Goal: Task Accomplishment & Management: Complete application form

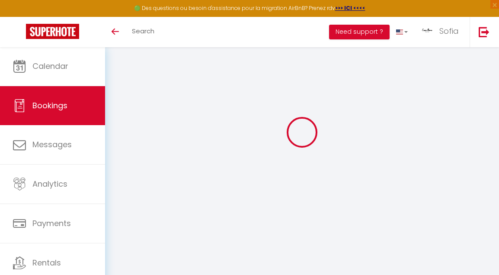
scroll to position [23, 0]
select select
checkbox input "false"
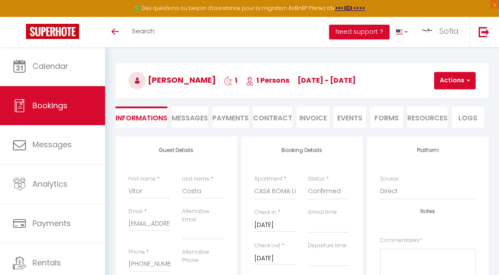
select select
checkbox input "false"
type input "37"
type input "1"
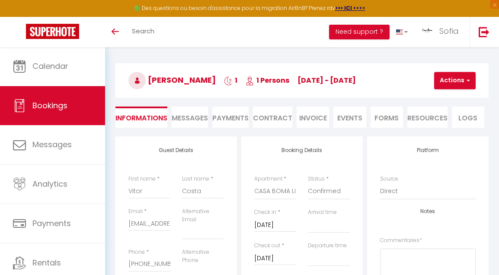
select select
checkbox input "false"
select select
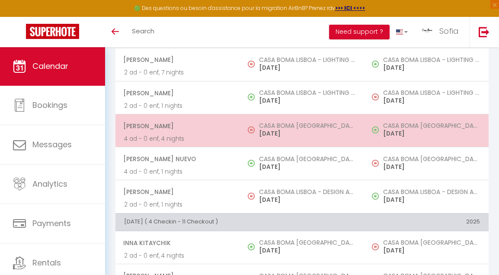
scroll to position [2523, 0]
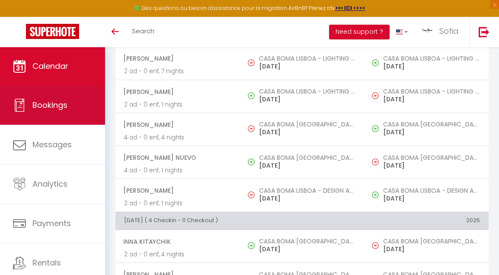
click at [65, 125] on link "Messages" at bounding box center [52, 144] width 105 height 39
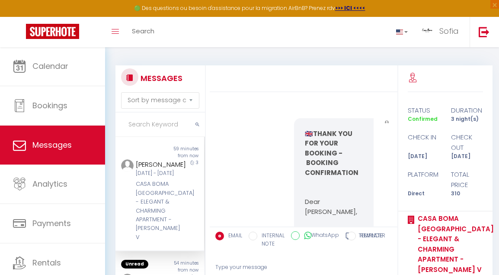
scroll to position [2686, 0]
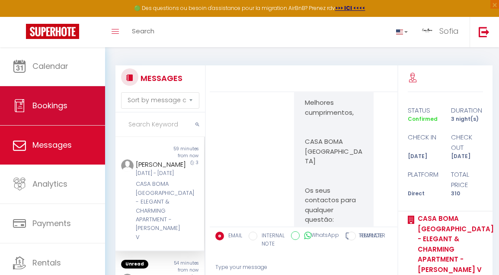
click at [67, 109] on link "Bookings" at bounding box center [52, 105] width 105 height 39
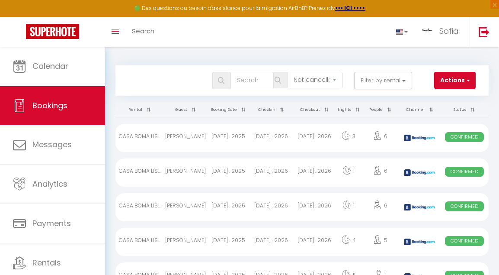
click at [457, 78] on button "Actions" at bounding box center [455, 80] width 42 height 17
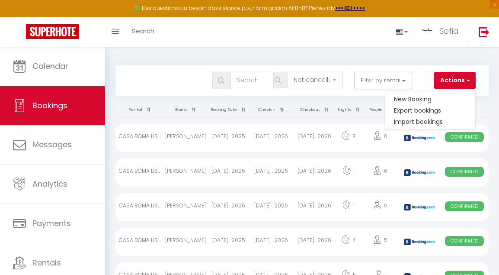
click at [422, 97] on link "New Booking" at bounding box center [430, 98] width 90 height 11
select select
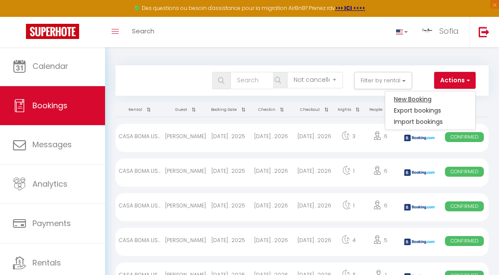
select select
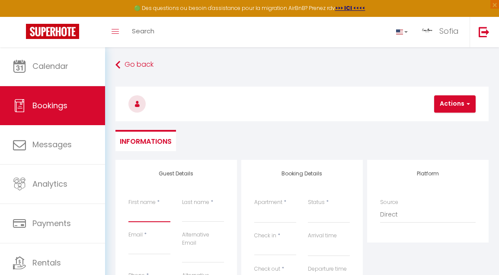
click at [135, 215] on input "First name" at bounding box center [149, 214] width 42 height 16
type input "S"
select select
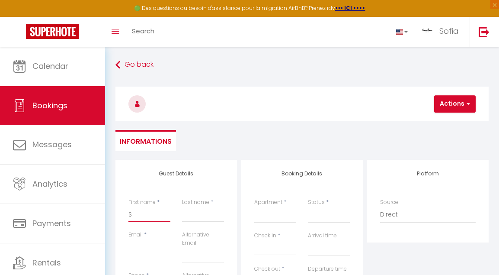
select select
checkbox input "false"
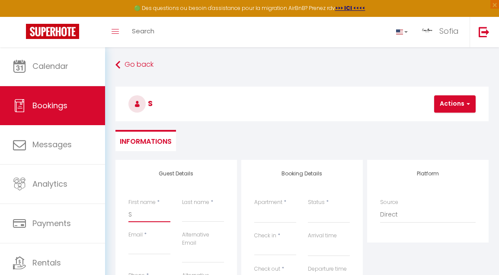
type input "Su"
select select
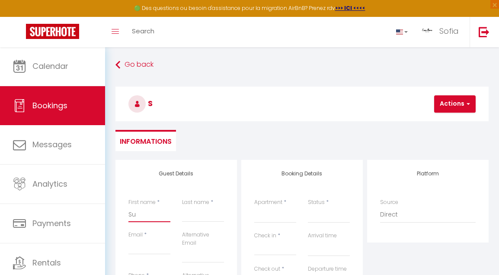
select select
checkbox input "false"
type input "Sus"
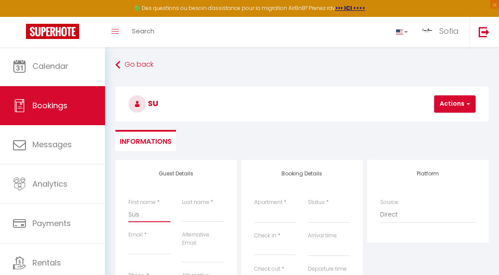
select select
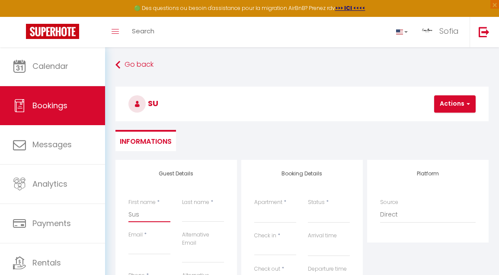
select select
checkbox input "false"
type input "Susa"
select select
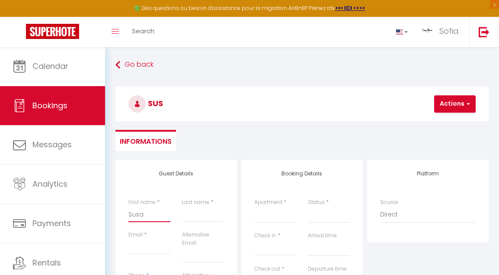
select select
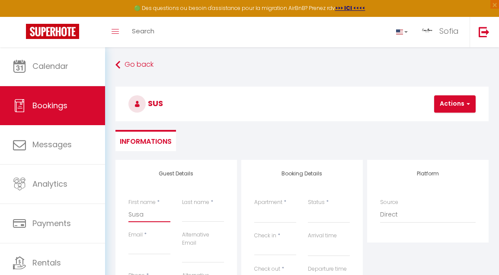
select select
checkbox input "false"
type input "[PERSON_NAME]"
select select
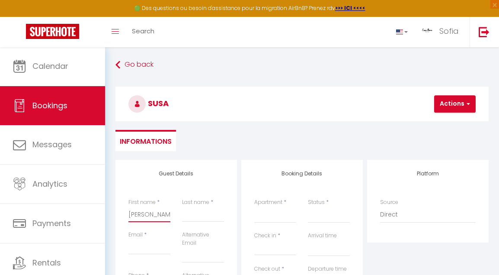
select select
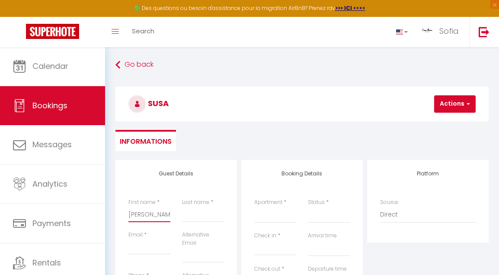
checkbox input "false"
type input "[PERSON_NAME]"
select select
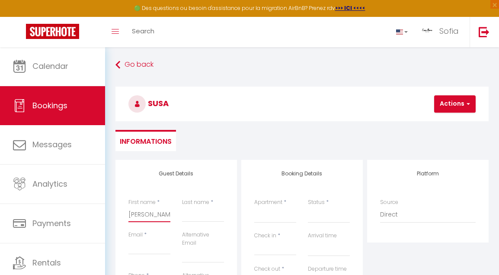
select select
checkbox input "false"
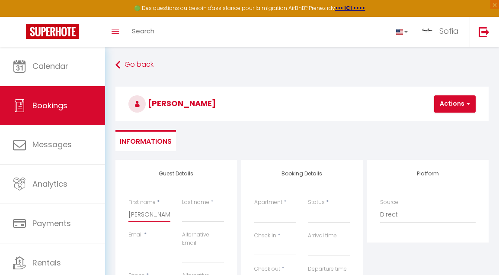
type input "[PERSON_NAME]"
select select
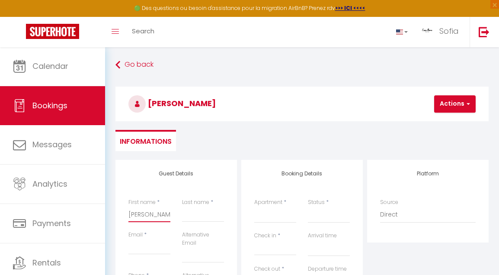
select select
checkbox input "false"
type input "[PERSON_NAME]"
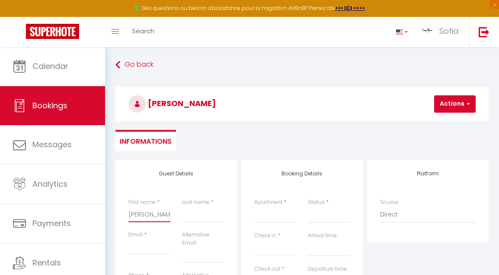
select select
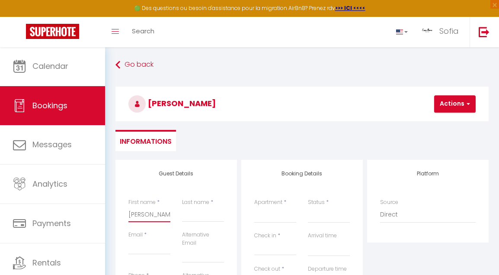
select select
checkbox input "false"
type input "[PERSON_NAME]"
click at [188, 215] on input "Last name" at bounding box center [203, 214] width 42 height 16
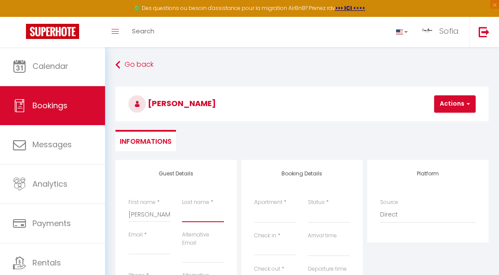
type input "U"
select select
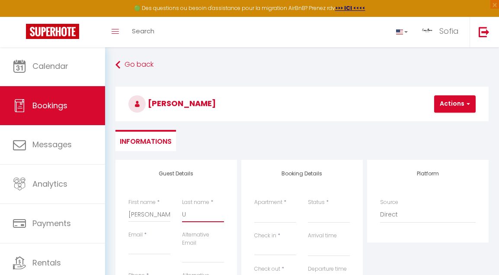
select select
checkbox input "false"
type input "Up"
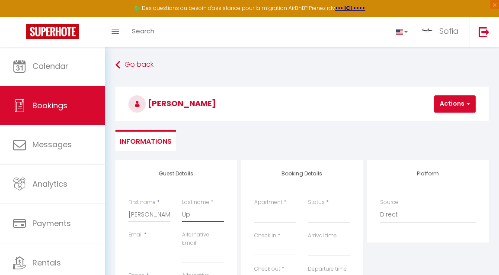
select select
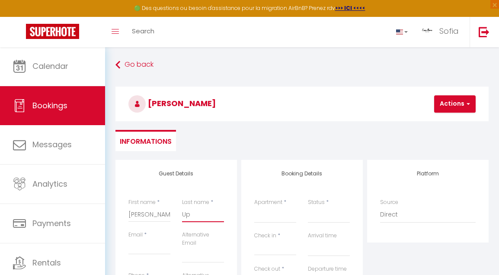
select select
checkbox input "false"
type input "Uph"
select select
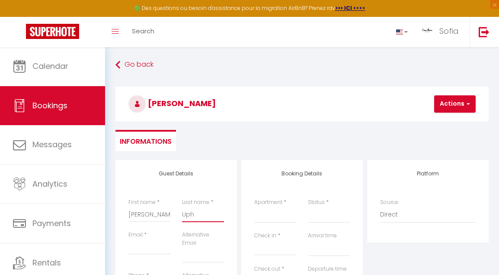
select select
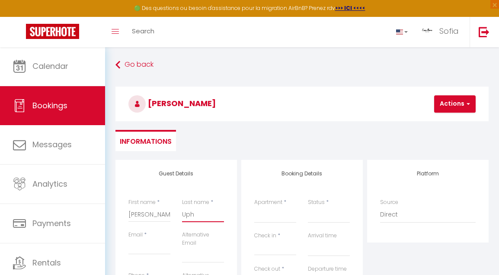
select select
checkbox input "false"
type input "Upha"
select select
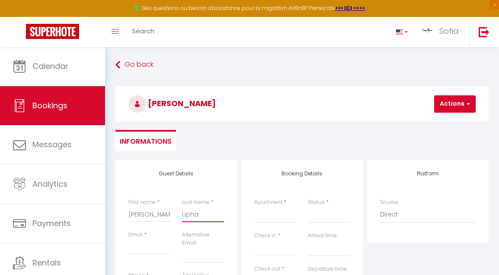
select select
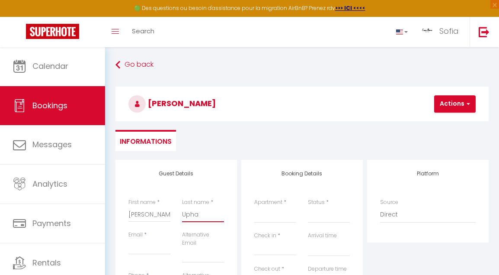
checkbox input "false"
type input "Uphau"
select select
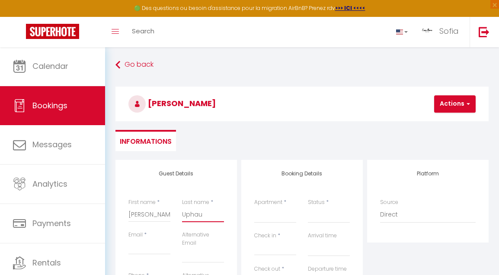
select select
checkbox input "false"
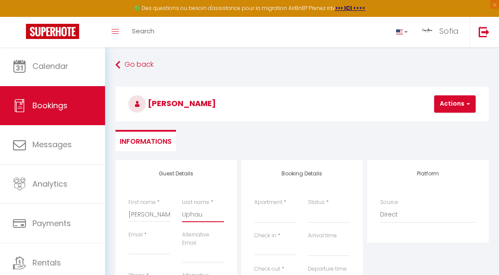
type input "[PERSON_NAME]"
select select
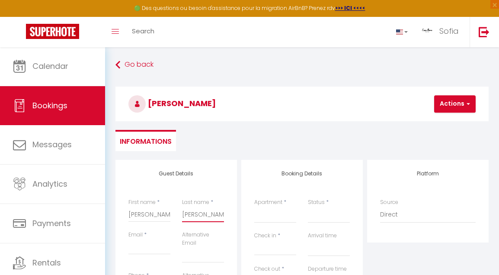
select select
checkbox input "false"
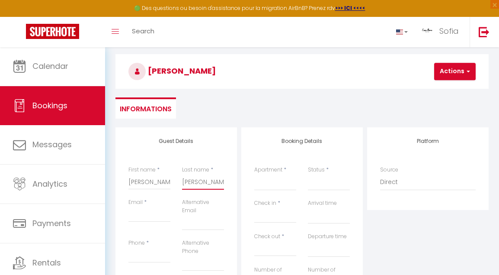
scroll to position [38, 0]
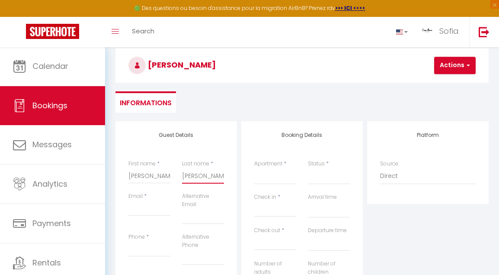
type input "[PERSON_NAME]"
click at [157, 202] on input "Email" at bounding box center [149, 208] width 42 height 16
type input "b"
select select
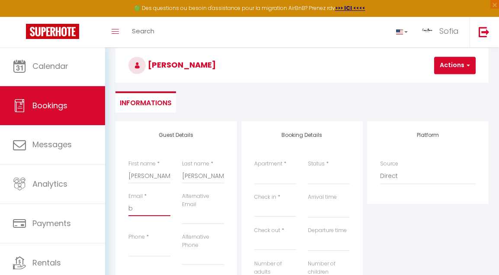
select select
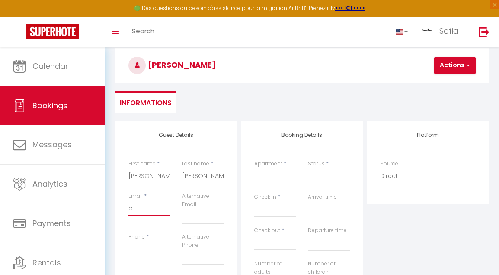
checkbox input "false"
type input "bo"
select select
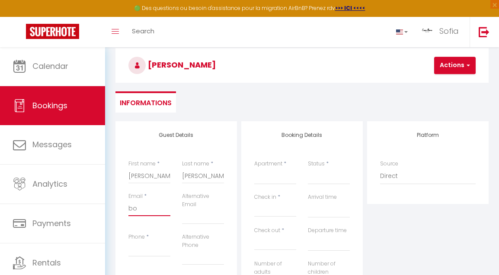
select select
checkbox input "false"
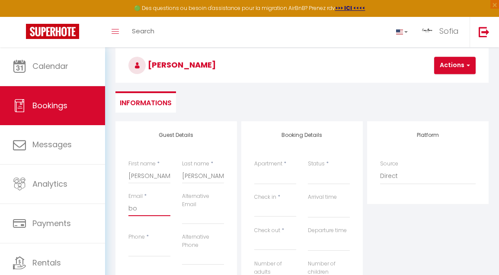
type input "boo"
select select
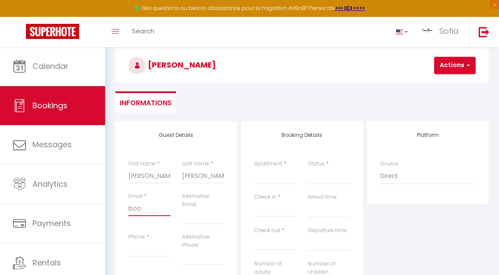
select select
checkbox input "false"
type input "book"
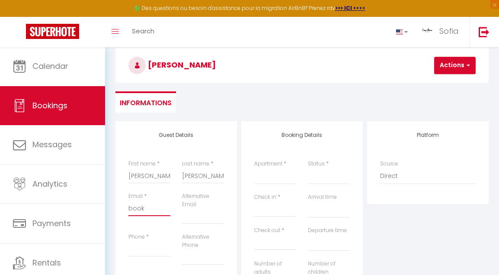
select select
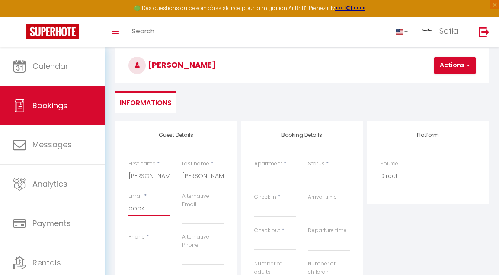
select select
checkbox input "false"
type input "booki"
select select
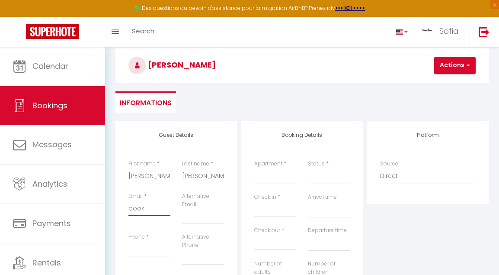
select select
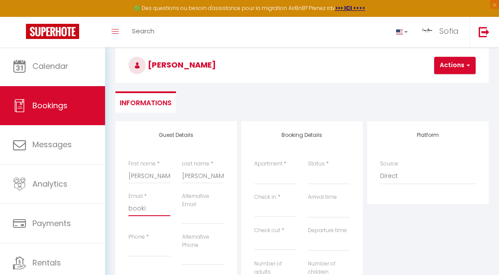
select select
checkbox input "false"
type input "bookin"
select select
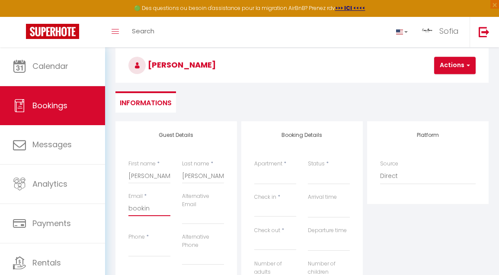
select select
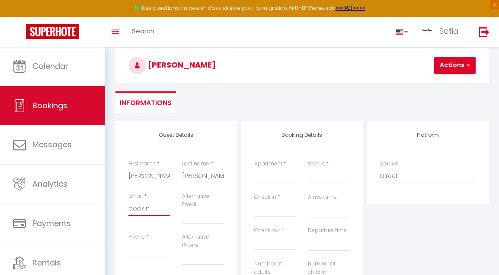
checkbox input "false"
type input "booking"
select select
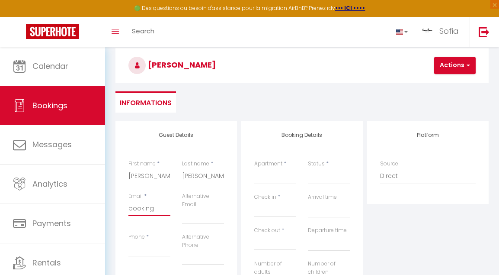
select select
checkbox input "false"
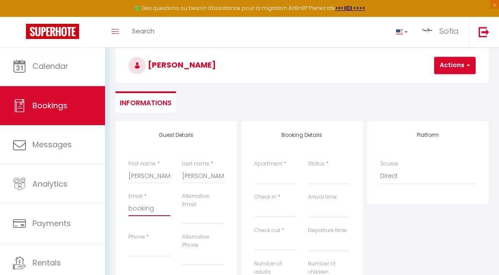
type input "booking@"
select select
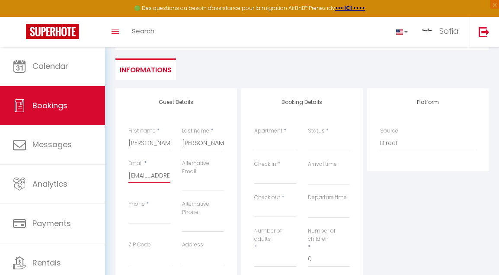
scroll to position [72, 0]
click at [157, 212] on input "Phone" at bounding box center [149, 215] width 42 height 16
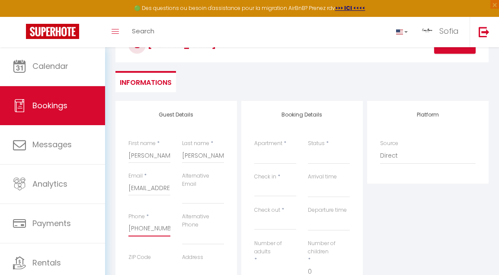
scroll to position [54, 0]
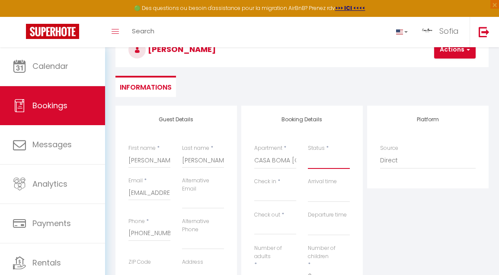
click at [323, 161] on select "Confirmed Not Confirmed Cancelled Cancelled by traveler No Show Request" at bounding box center [329, 160] width 42 height 16
click at [341, 161] on select "Confirmed Not Confirmed Cancelled Cancelled by traveler No Show Request" at bounding box center [329, 160] width 42 height 16
click at [279, 197] on input "Check in" at bounding box center [275, 193] width 42 height 11
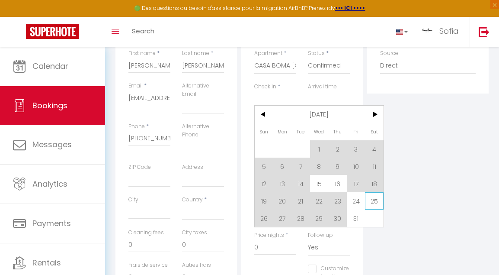
scroll to position [149, 0]
click at [359, 203] on span "24" at bounding box center [356, 200] width 19 height 17
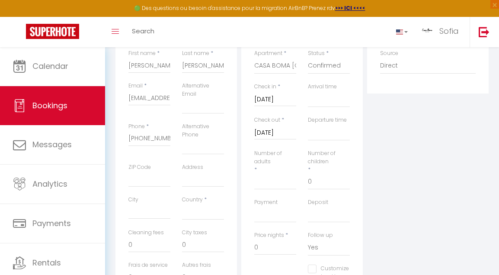
click at [295, 131] on input "[DATE]" at bounding box center [275, 132] width 42 height 11
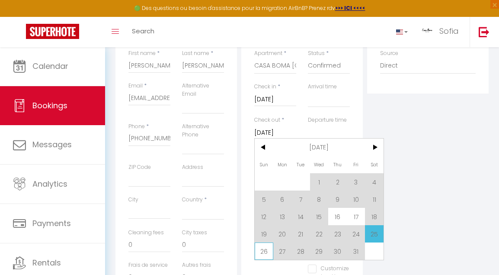
click at [264, 249] on span "26" at bounding box center [264, 250] width 19 height 17
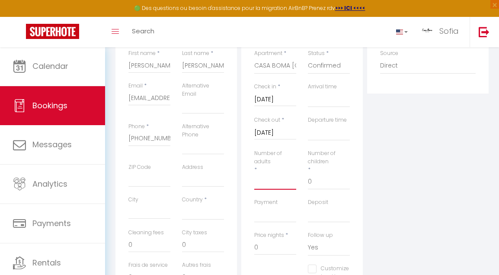
click at [278, 178] on input "Number of adults" at bounding box center [275, 182] width 42 height 16
click at [328, 179] on input "0" at bounding box center [329, 182] width 42 height 16
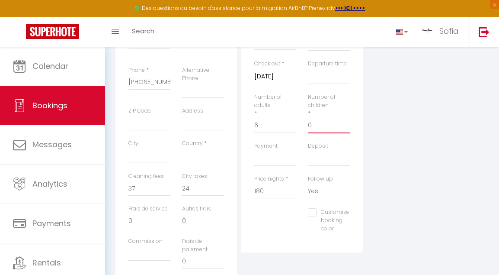
scroll to position [206, 0]
click at [281, 187] on input "180" at bounding box center [275, 190] width 42 height 16
click at [156, 182] on input "37" at bounding box center [149, 187] width 42 height 16
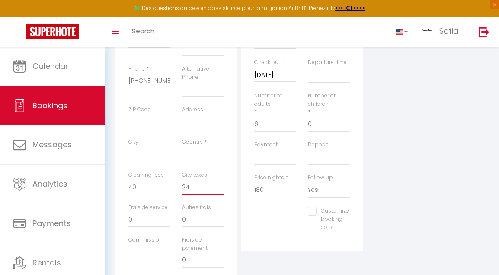
click at [202, 187] on input "24" at bounding box center [203, 187] width 42 height 16
click at [275, 183] on input "180" at bounding box center [275, 190] width 42 height 16
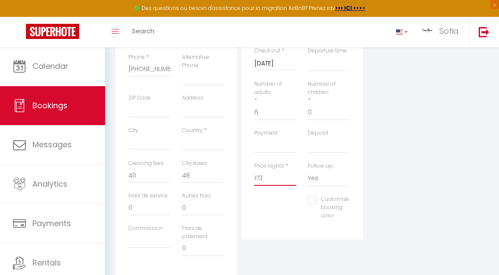
scroll to position [223, 0]
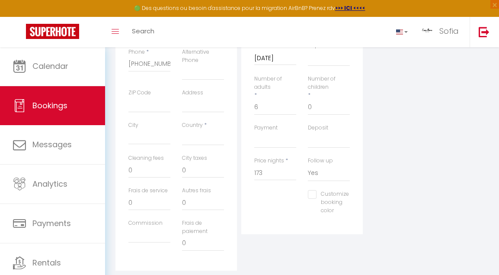
click at [454, 190] on div "Platform Source Direct [DOMAIN_NAME] [DOMAIN_NAME] Chalet montagne Expedia Gite…" at bounding box center [428, 103] width 126 height 334
click at [196, 167] on input "0" at bounding box center [203, 170] width 42 height 16
click at [157, 168] on input "0" at bounding box center [149, 170] width 42 height 16
click at [451, 169] on div "Platform Source Direct [DOMAIN_NAME] [DOMAIN_NAME] Chalet montagne Expedia Gite…" at bounding box center [428, 103] width 126 height 334
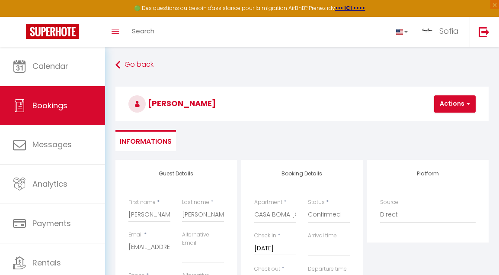
scroll to position [0, 0]
click at [454, 102] on button "Actions" at bounding box center [455, 103] width 42 height 17
click at [444, 123] on link "Save" at bounding box center [462, 122] width 68 height 11
click at [447, 105] on button "Actions" at bounding box center [455, 103] width 42 height 17
click at [442, 123] on link "Save" at bounding box center [462, 122] width 68 height 11
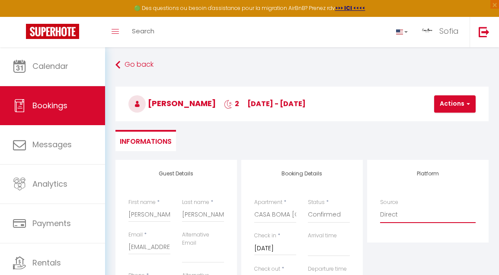
click at [448, 106] on button "Actions" at bounding box center [455, 103] width 42 height 17
click at [442, 123] on link "Save" at bounding box center [462, 122] width 68 height 11
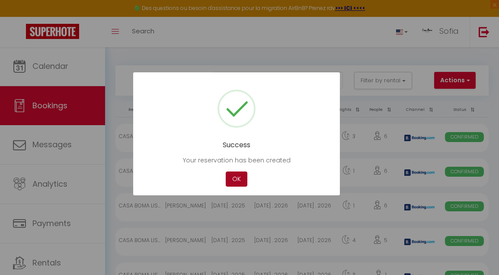
click at [236, 180] on button "OK" at bounding box center [237, 178] width 22 height 15
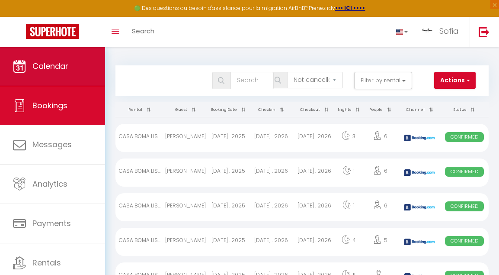
click at [70, 62] on link "Calendar" at bounding box center [52, 66] width 105 height 39
